Goal: Use online tool/utility: Use online tool/utility

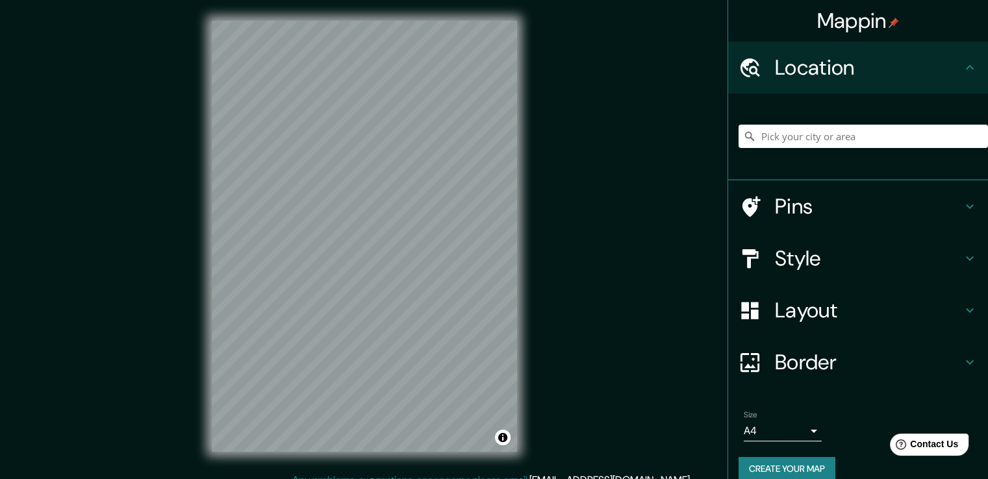
click at [787, 259] on h4 "Style" at bounding box center [868, 259] width 187 height 26
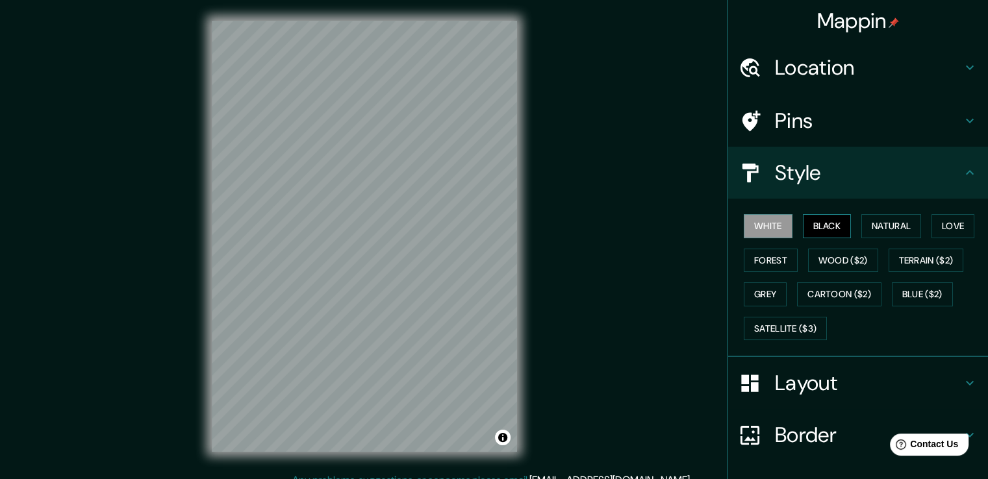
click at [806, 232] on button "Black" at bounding box center [827, 226] width 49 height 24
click at [808, 47] on div "Location" at bounding box center [858, 68] width 260 height 52
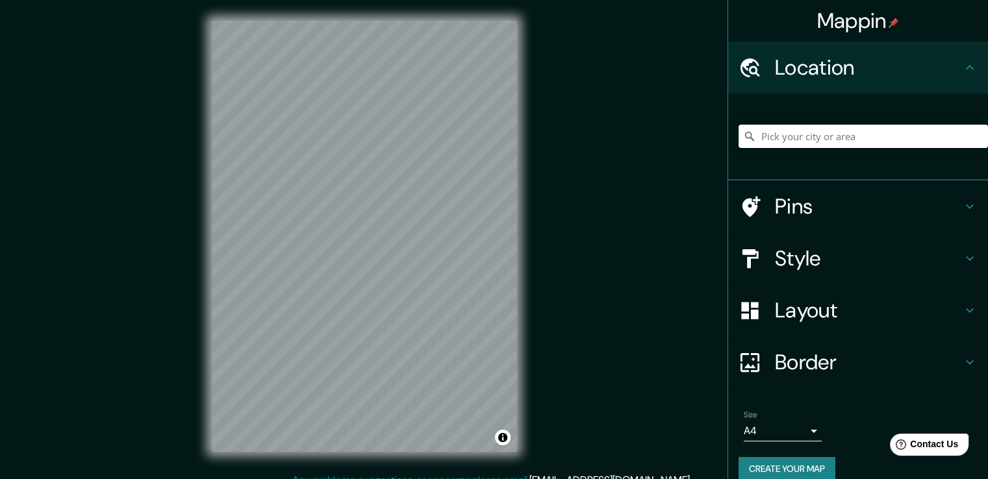
click at [780, 125] on input "Pick your city or area" at bounding box center [863, 136] width 249 height 23
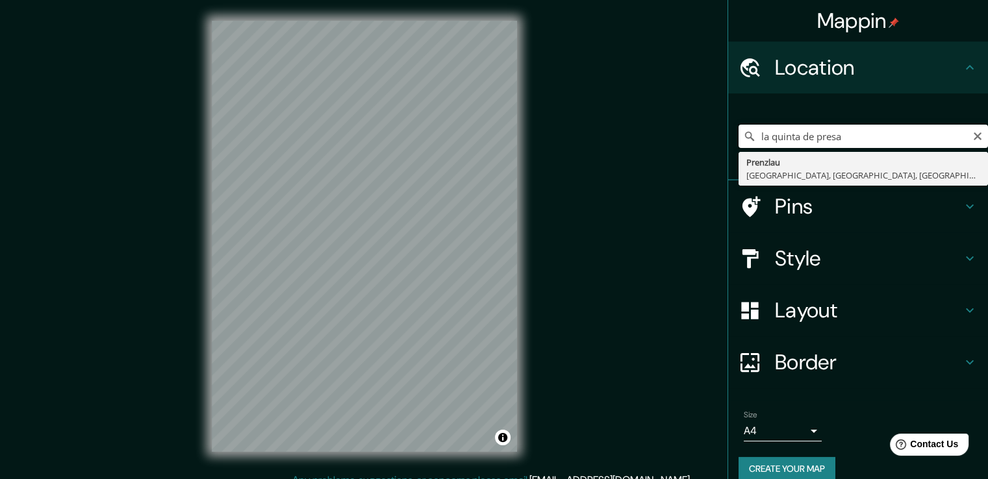
type input "Prenzlau, [GEOGRAPHIC_DATA], [GEOGRAPHIC_DATA], [GEOGRAPHIC_DATA]"
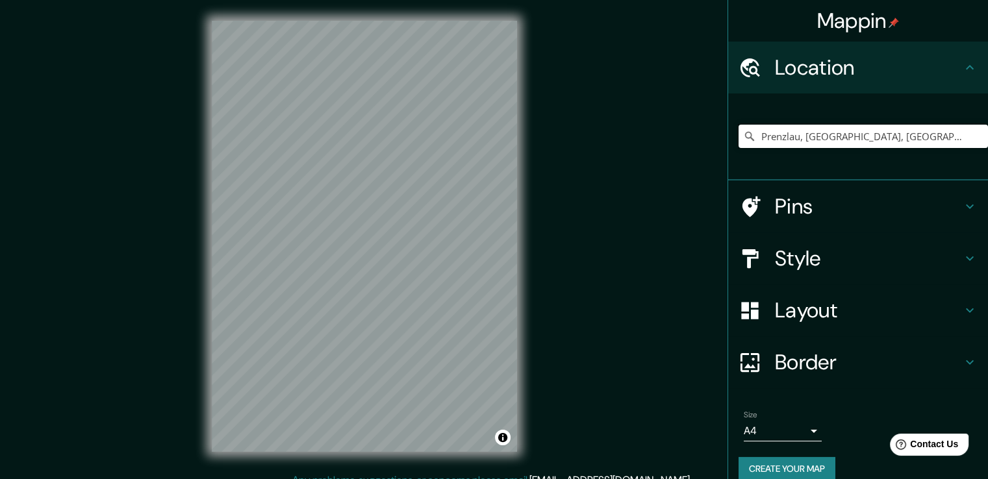
click at [787, 134] on input "Prenzlau, [GEOGRAPHIC_DATA], [GEOGRAPHIC_DATA], [GEOGRAPHIC_DATA]" at bounding box center [863, 136] width 249 height 23
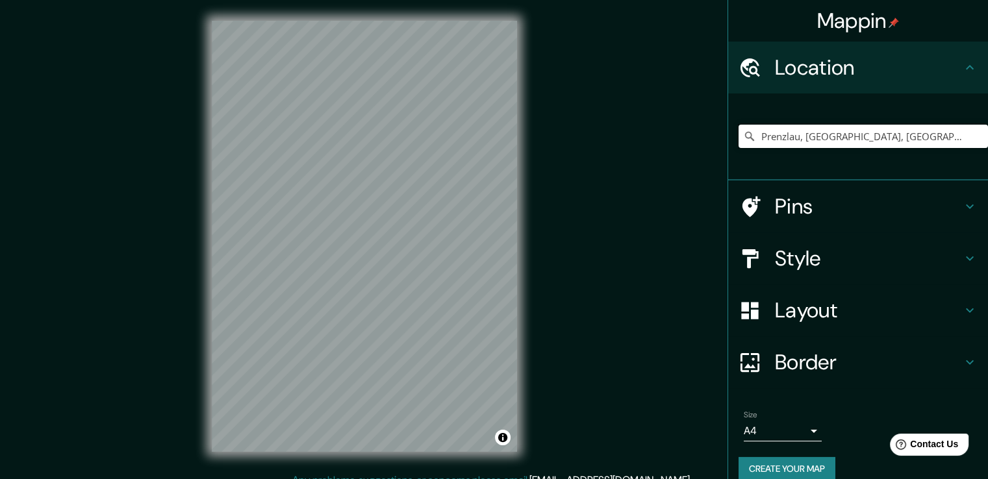
click at [787, 134] on input "Prenzlau, [GEOGRAPHIC_DATA], [GEOGRAPHIC_DATA], [GEOGRAPHIC_DATA]" at bounding box center [863, 136] width 249 height 23
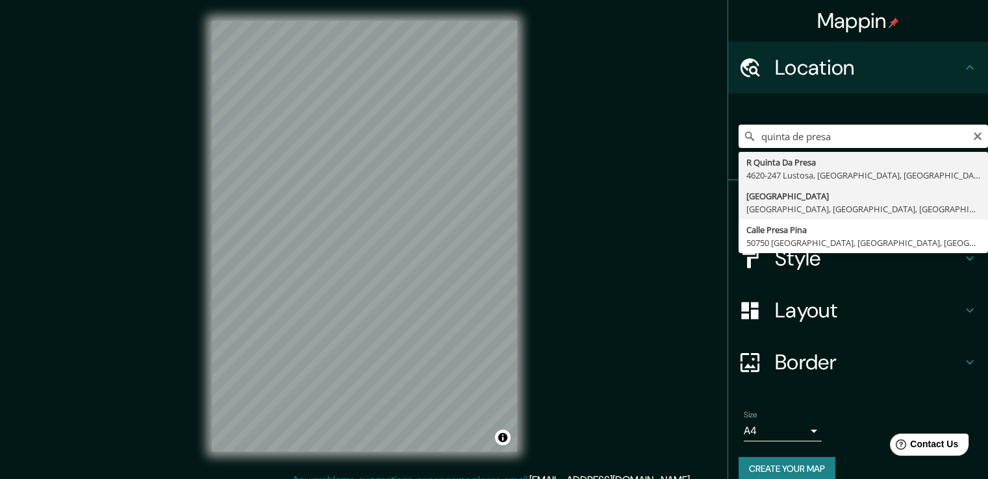
type input "[GEOGRAPHIC_DATA], [GEOGRAPHIC_DATA], [GEOGRAPHIC_DATA], [GEOGRAPHIC_DATA]"
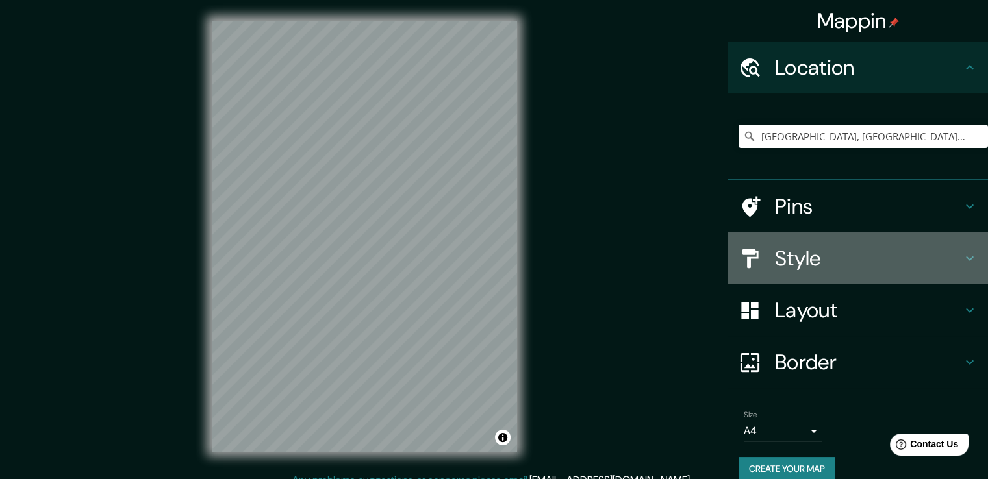
click at [775, 259] on h4 "Style" at bounding box center [868, 259] width 187 height 26
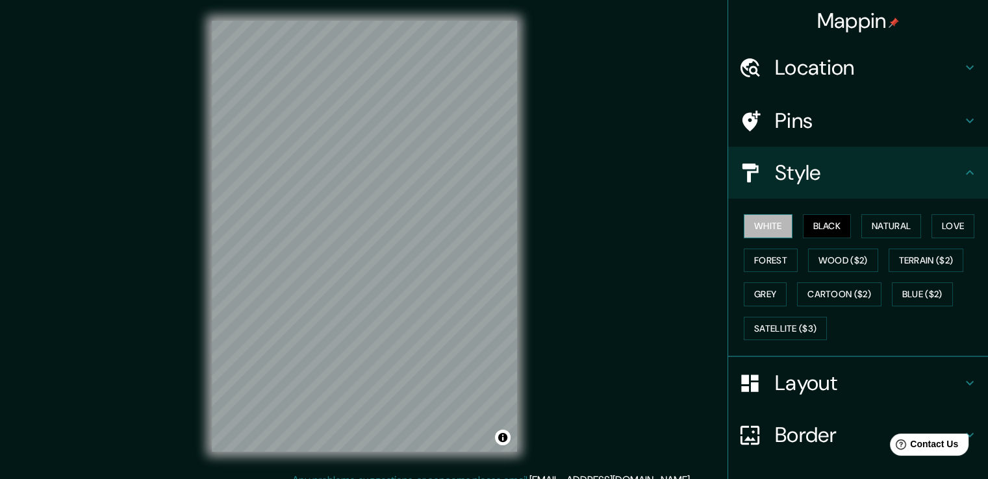
click at [767, 220] on button "White" at bounding box center [768, 226] width 49 height 24
click at [807, 224] on button "Black" at bounding box center [827, 226] width 49 height 24
click at [886, 220] on button "Natural" at bounding box center [892, 226] width 60 height 24
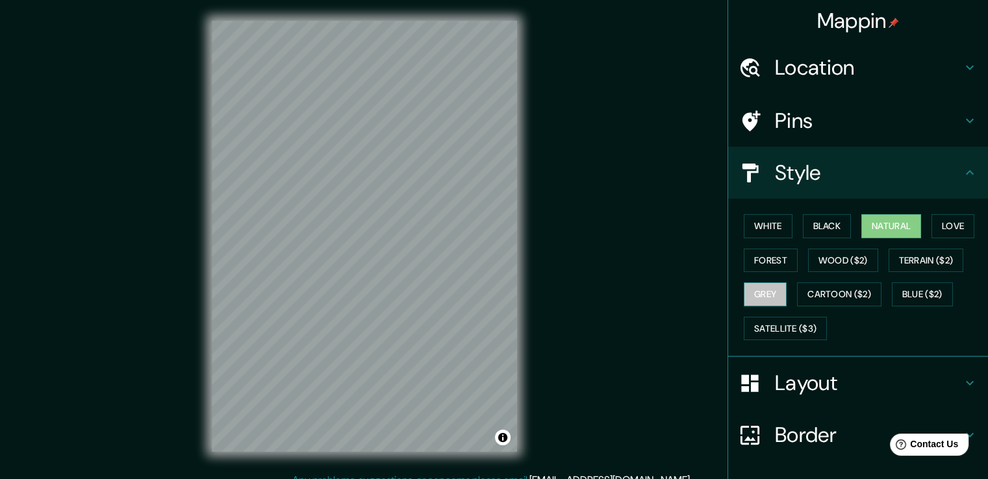
click at [762, 290] on button "Grey" at bounding box center [765, 295] width 43 height 24
click at [762, 289] on button "Grey" at bounding box center [765, 295] width 43 height 24
click at [759, 232] on button "White" at bounding box center [768, 226] width 49 height 24
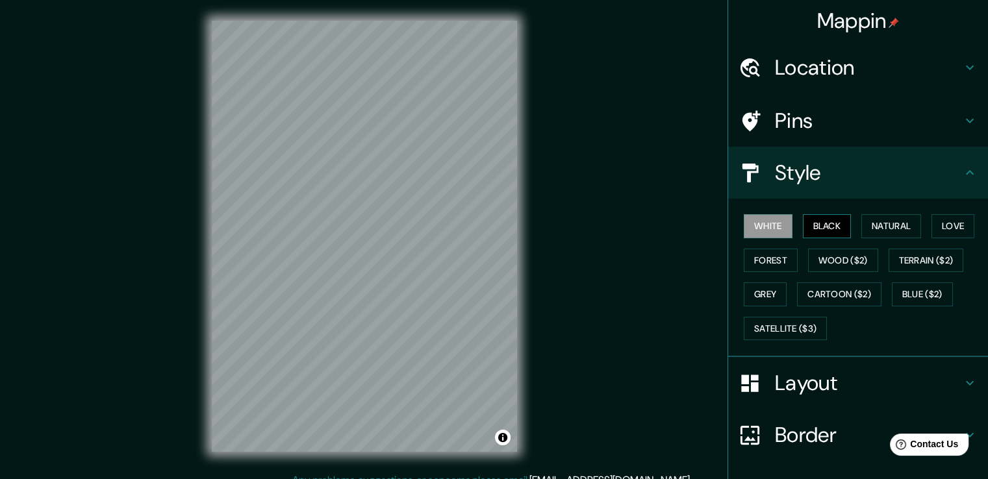
click at [838, 226] on button "Black" at bounding box center [827, 226] width 49 height 24
click at [404, 148] on div at bounding box center [409, 147] width 10 height 10
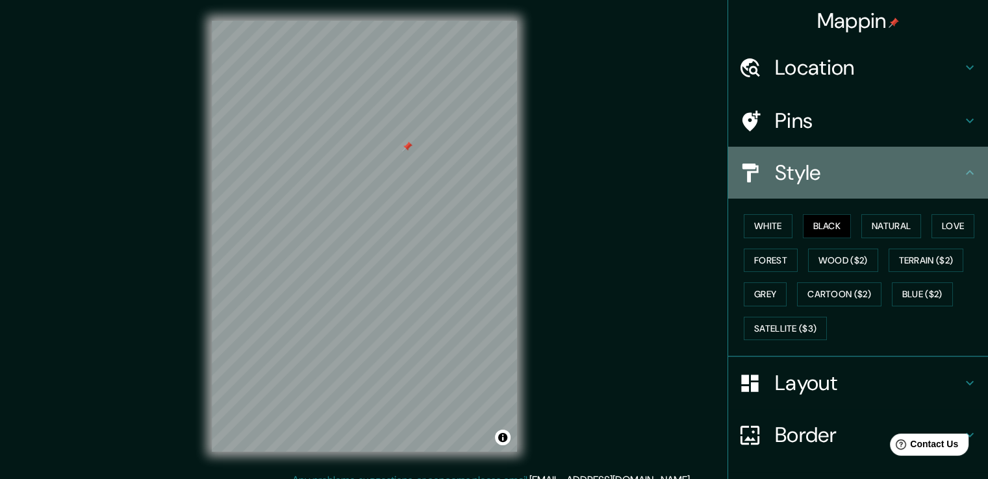
click at [868, 160] on h4 "Style" at bounding box center [868, 173] width 187 height 26
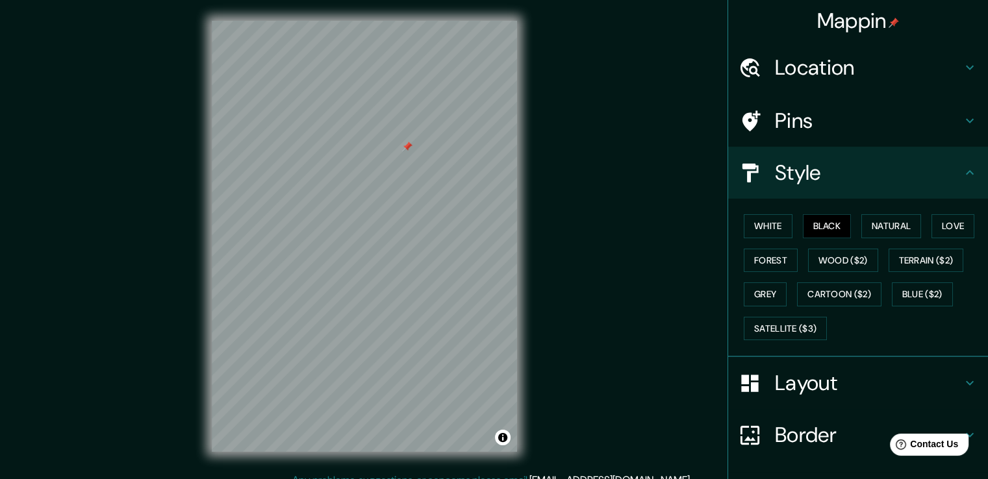
click at [793, 118] on h4 "Pins" at bounding box center [868, 121] width 187 height 26
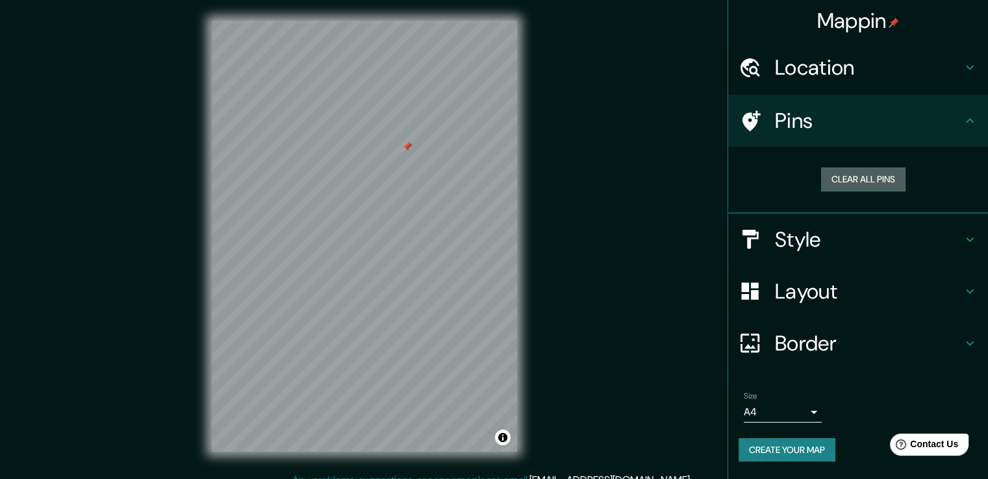
click at [837, 183] on button "Clear all pins" at bounding box center [863, 180] width 84 height 24
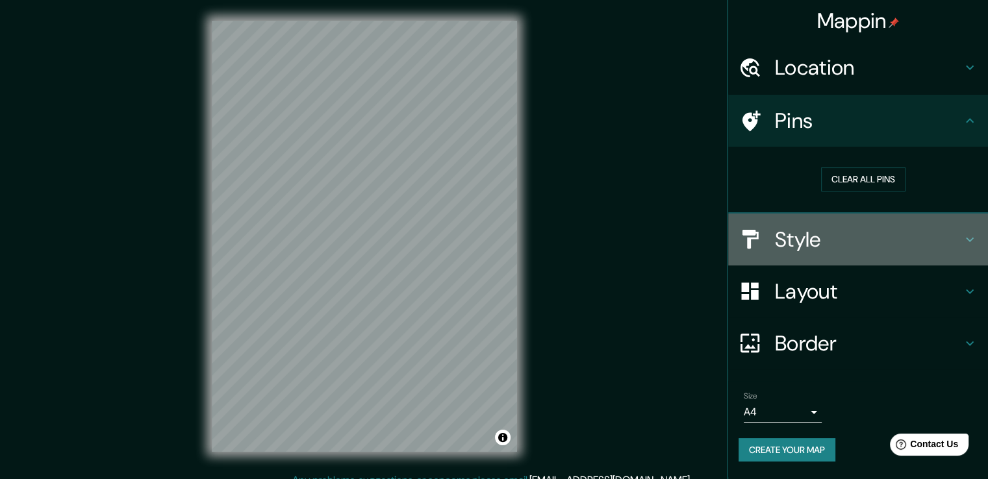
click at [818, 240] on h4 "Style" at bounding box center [868, 240] width 187 height 26
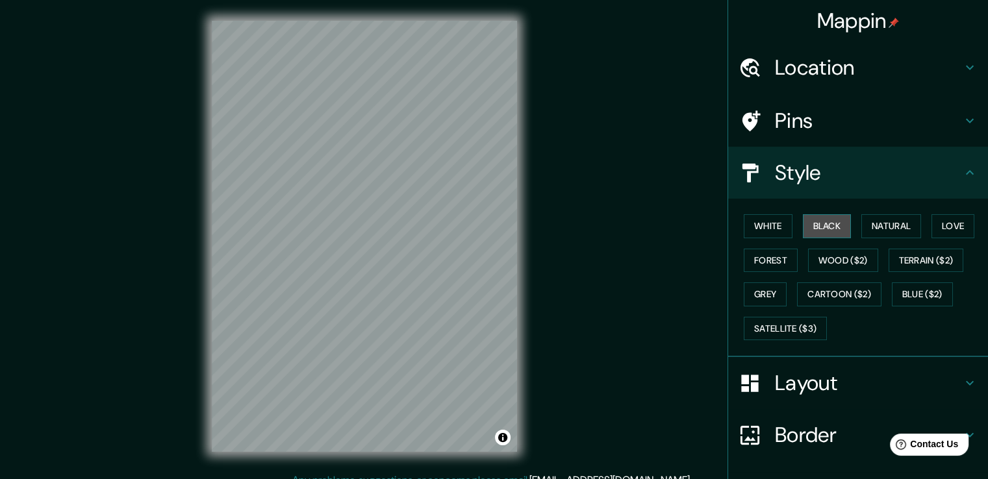
click at [822, 223] on button "Black" at bounding box center [827, 226] width 49 height 24
click at [862, 223] on button "Natural" at bounding box center [892, 226] width 60 height 24
click at [951, 216] on button "Love" at bounding box center [953, 226] width 43 height 24
